Goal: Information Seeking & Learning: Find specific fact

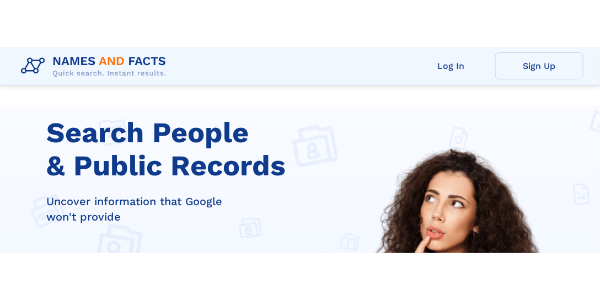
scroll to position [206, 0]
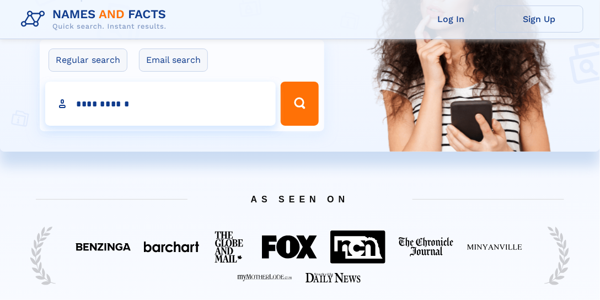
type input "**********"
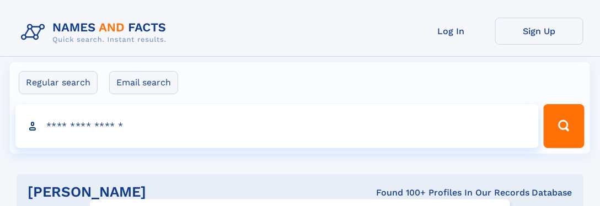
click input "**" at bounding box center [0, 0] width 0 height 0
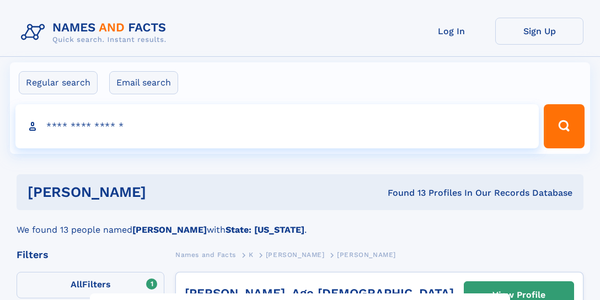
select select "**"
